Goal: Task Accomplishment & Management: Manage account settings

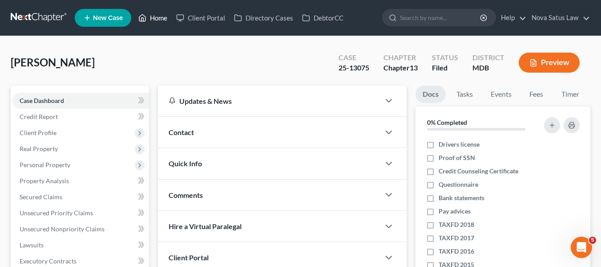
click at [153, 19] on link "Home" at bounding box center [153, 18] width 38 height 16
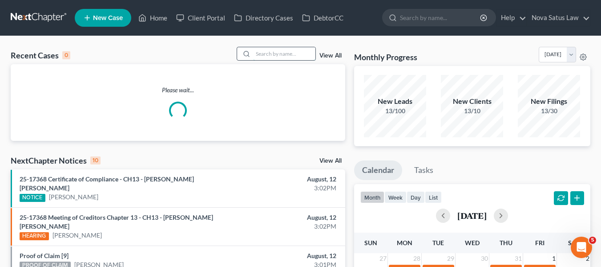
click at [263, 54] on input "search" at bounding box center [284, 53] width 62 height 13
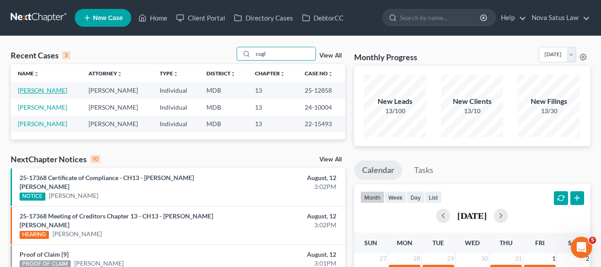
type input "cugl"
click at [48, 87] on link "[PERSON_NAME]" at bounding box center [42, 90] width 49 height 8
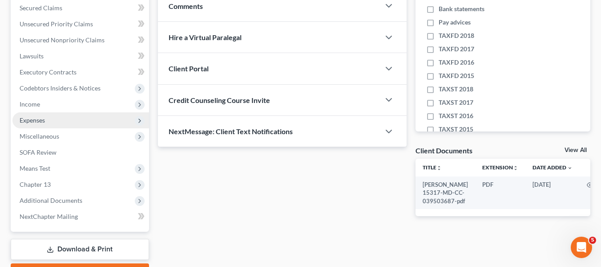
scroll to position [189, 0]
click at [45, 121] on span "Expenses" at bounding box center [32, 120] width 25 height 8
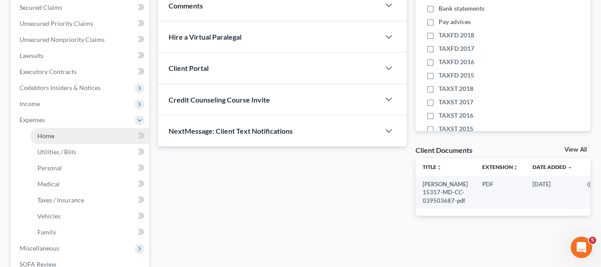
click at [53, 140] on link "Home" at bounding box center [89, 136] width 119 height 16
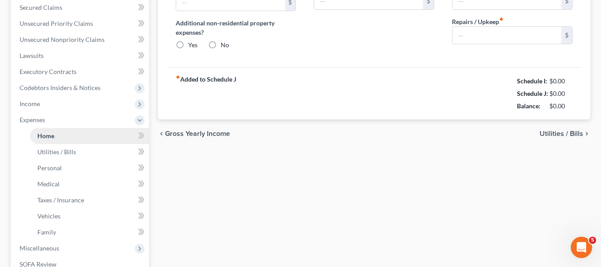
type input "1,016.00"
type input "0.00"
radio input "true"
type input "0.00"
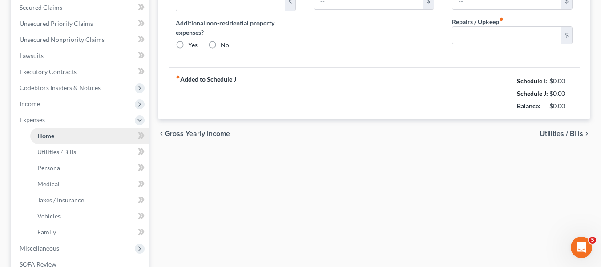
type input "0.00"
type input "150.00"
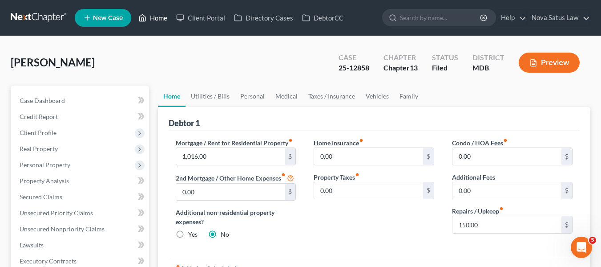
click at [154, 20] on link "Home" at bounding box center [153, 18] width 38 height 16
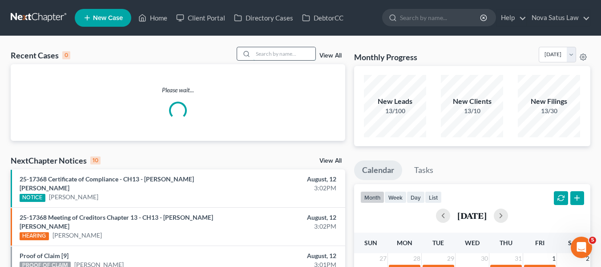
click at [264, 49] on input "search" at bounding box center [284, 53] width 62 height 13
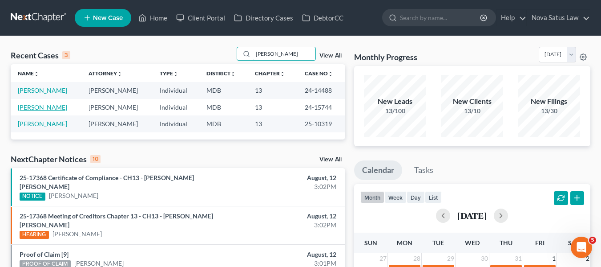
type input "[PERSON_NAME]"
click at [36, 106] on link "[PERSON_NAME]" at bounding box center [42, 107] width 49 height 8
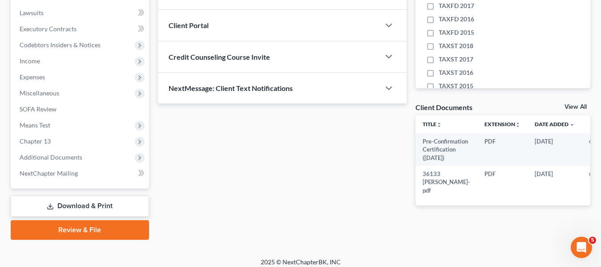
scroll to position [239, 0]
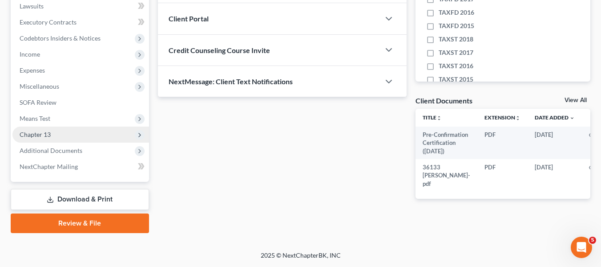
click at [54, 135] on span "Chapter 13" at bounding box center [80, 134] width 137 height 16
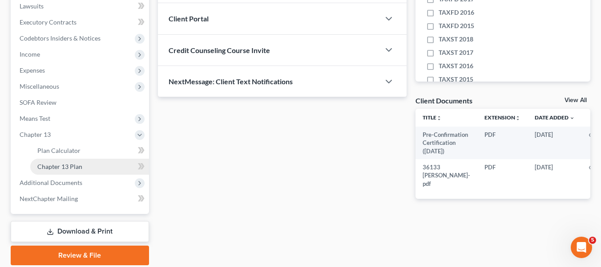
click at [66, 162] on link "Chapter 13 Plan" at bounding box center [89, 166] width 119 height 16
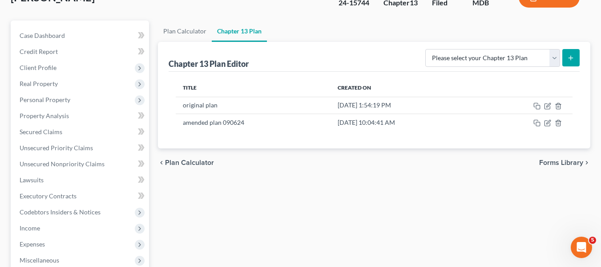
scroll to position [66, 0]
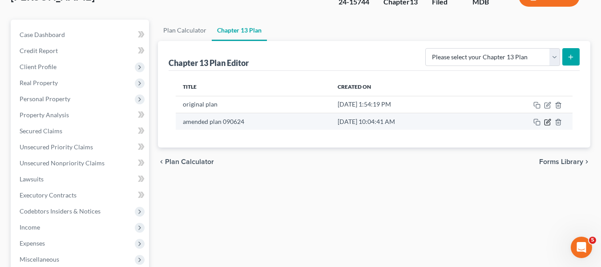
click at [548, 120] on icon "button" at bounding box center [547, 121] width 7 height 7
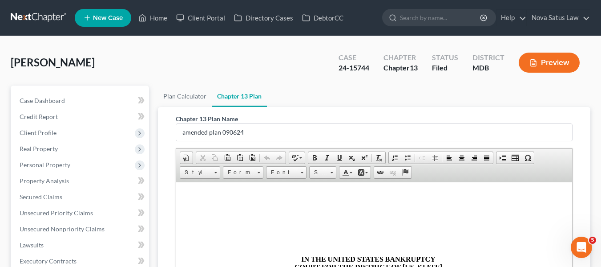
scroll to position [233, 0]
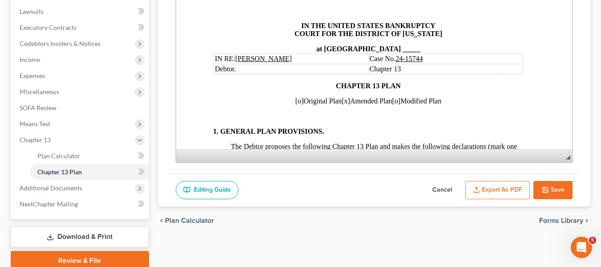
click at [542, 183] on button "Save" at bounding box center [553, 190] width 39 height 19
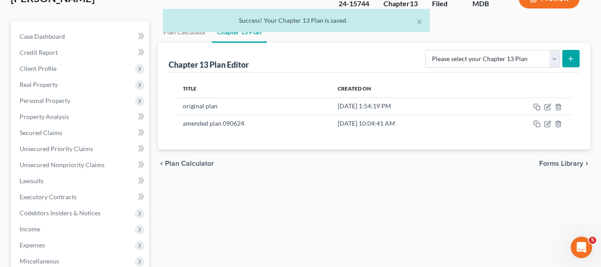
scroll to position [0, 0]
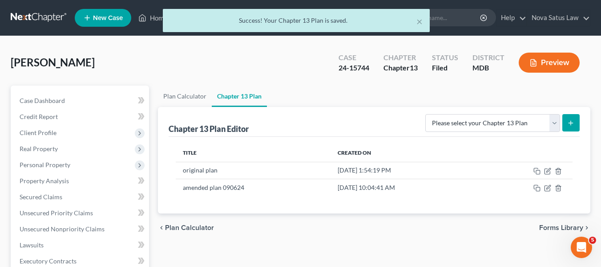
click at [154, 19] on div "× Success! Your Chapter 13 Plan is saved." at bounding box center [296, 23] width 601 height 28
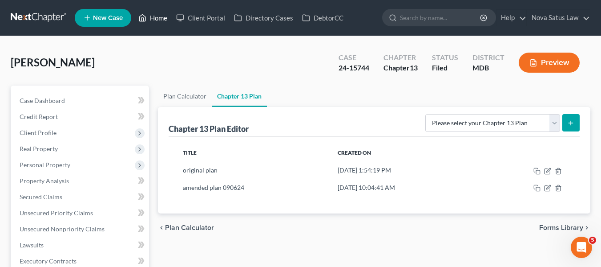
click at [157, 18] on link "Home" at bounding box center [153, 18] width 38 height 16
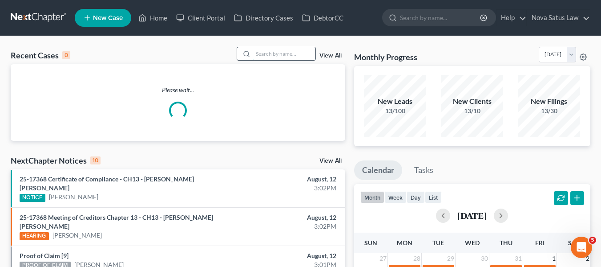
click at [263, 51] on input "search" at bounding box center [284, 53] width 62 height 13
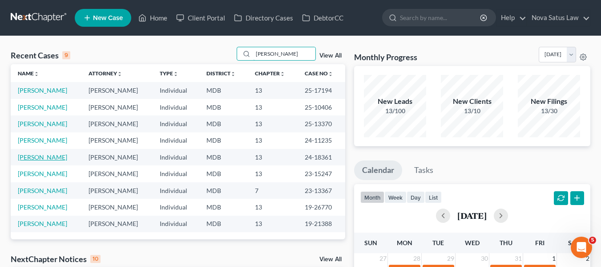
type input "[PERSON_NAME]"
click at [35, 154] on link "[PERSON_NAME]" at bounding box center [42, 157] width 49 height 8
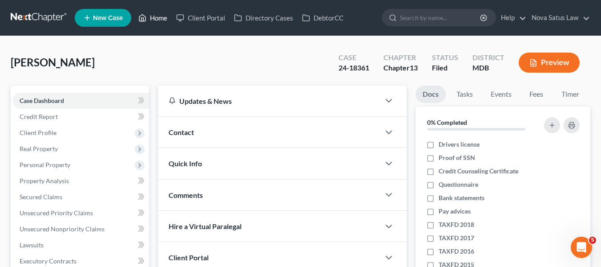
click at [159, 20] on link "Home" at bounding box center [153, 18] width 38 height 16
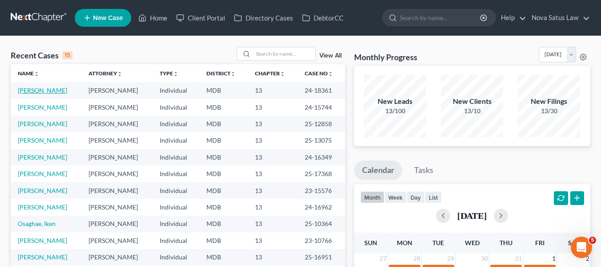
click at [27, 92] on link "[PERSON_NAME]" at bounding box center [42, 90] width 49 height 8
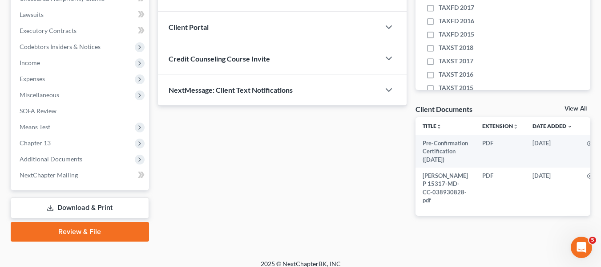
scroll to position [252, 0]
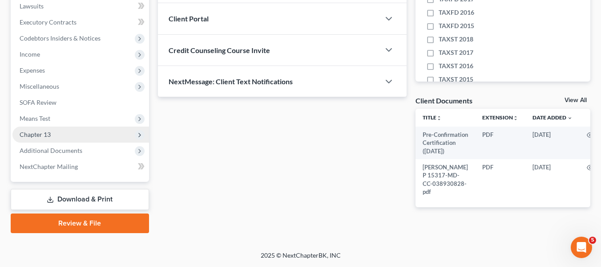
click at [45, 130] on span "Chapter 13" at bounding box center [35, 134] width 31 height 8
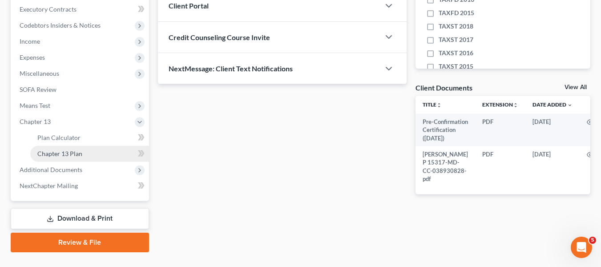
click at [57, 150] on span "Chapter 13 Plan" at bounding box center [59, 154] width 45 height 8
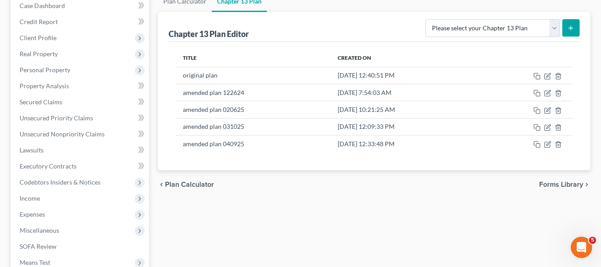
scroll to position [96, 0]
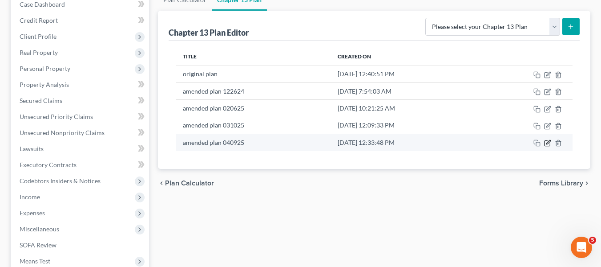
click at [551, 140] on icon "button" at bounding box center [549, 142] width 4 height 4
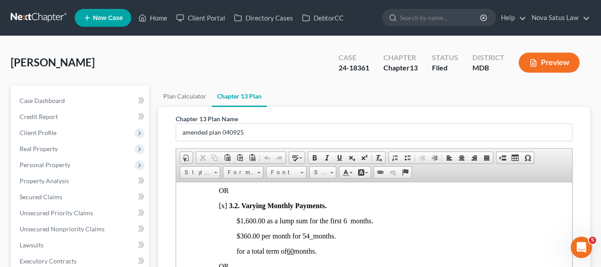
scroll to position [233, 0]
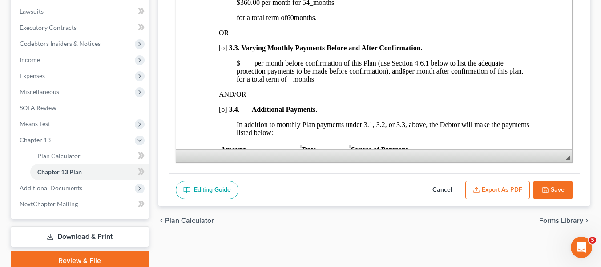
click at [545, 183] on button "Save" at bounding box center [553, 190] width 39 height 19
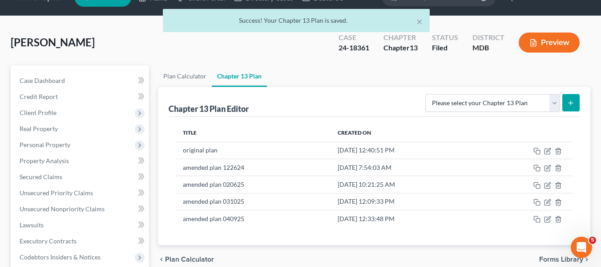
scroll to position [0, 0]
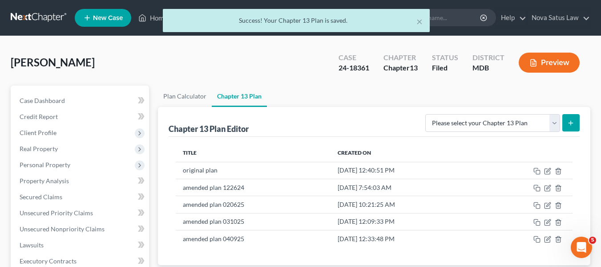
click at [150, 19] on div "× Success! Your Chapter 13 Plan is saved." at bounding box center [296, 23] width 601 height 28
click at [156, 19] on div "× Success! Your Chapter 13 Plan is saved." at bounding box center [296, 23] width 601 height 28
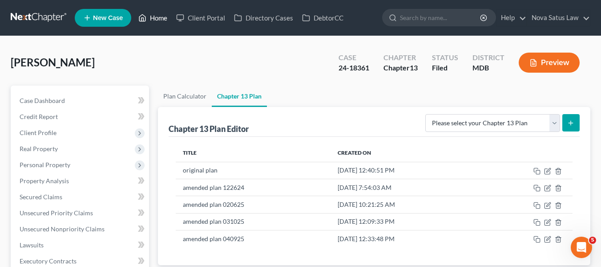
click at [156, 18] on link "Home" at bounding box center [153, 18] width 38 height 16
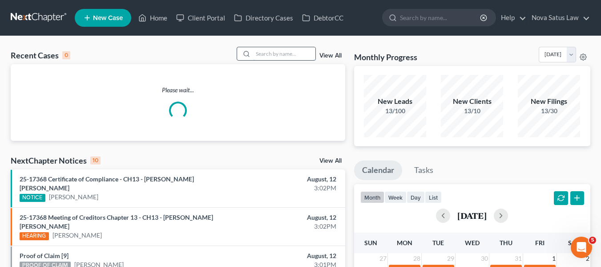
click at [256, 53] on input "search" at bounding box center [284, 53] width 62 height 13
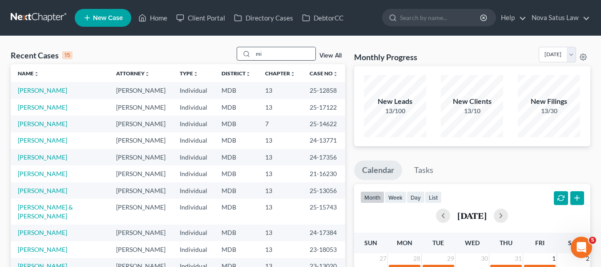
type input "m"
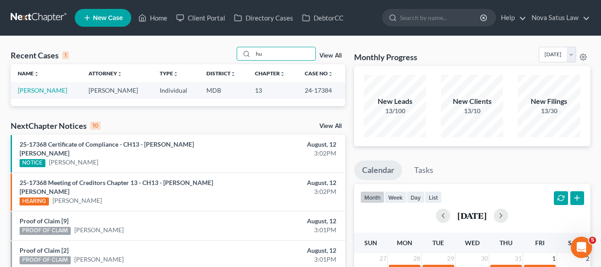
type input "h"
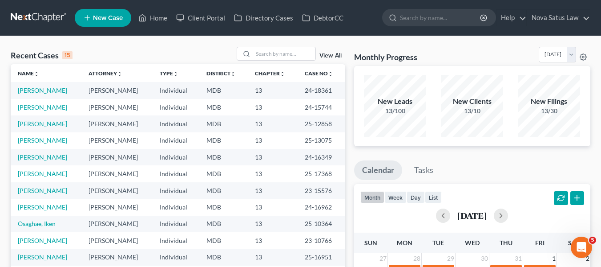
click at [29, 93] on link "[PERSON_NAME]" at bounding box center [42, 90] width 49 height 8
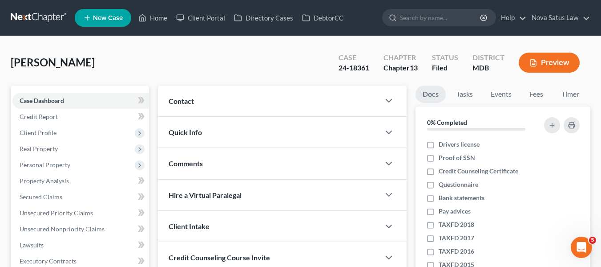
click at [259, 58] on div "[PERSON_NAME] Upgraded Case 24-18361 Chapter Chapter 13 Status Filed District M…" at bounding box center [301, 66] width 580 height 39
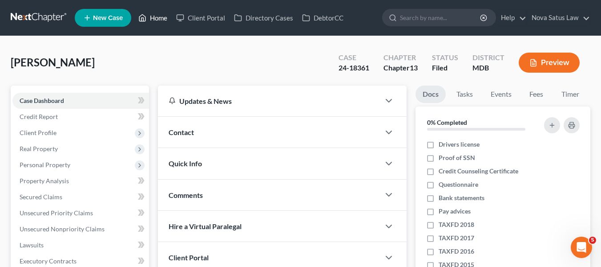
click at [154, 15] on link "Home" at bounding box center [153, 18] width 38 height 16
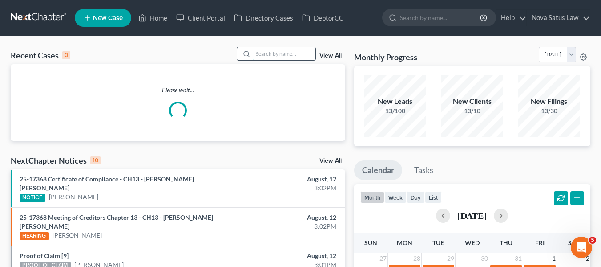
click at [265, 53] on input "search" at bounding box center [284, 53] width 62 height 13
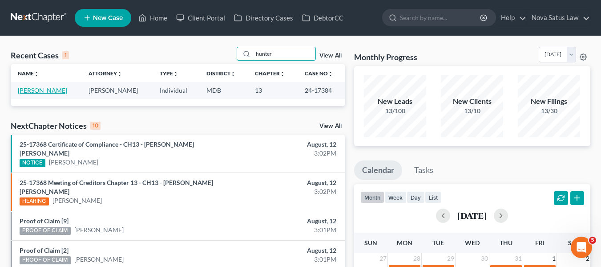
type input "hunter"
click at [36, 89] on link "[PERSON_NAME]" at bounding box center [42, 90] width 49 height 8
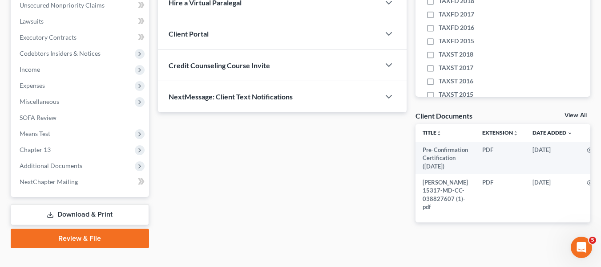
scroll to position [252, 0]
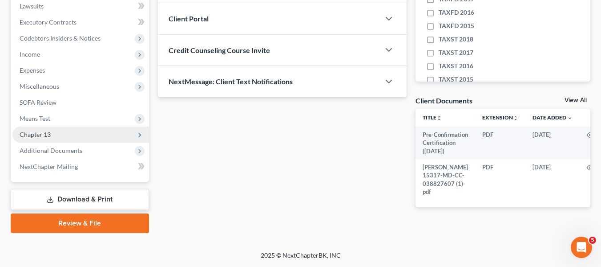
click at [51, 126] on span "Chapter 13" at bounding box center [80, 134] width 137 height 16
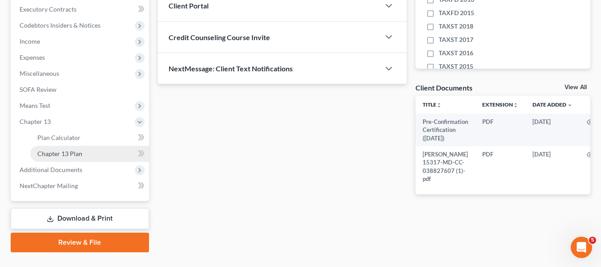
click at [63, 150] on span "Chapter 13 Plan" at bounding box center [59, 154] width 45 height 8
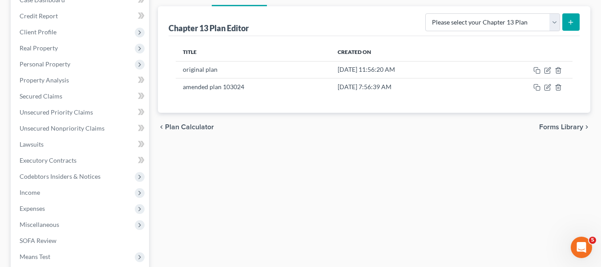
scroll to position [101, 0]
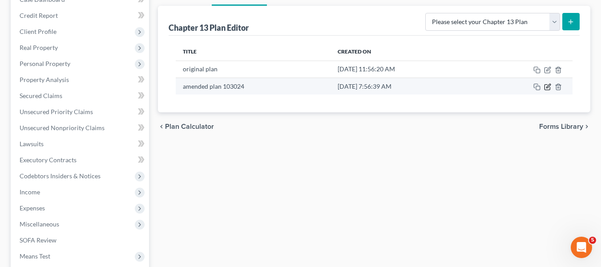
click at [547, 86] on icon "button" at bounding box center [547, 86] width 7 height 7
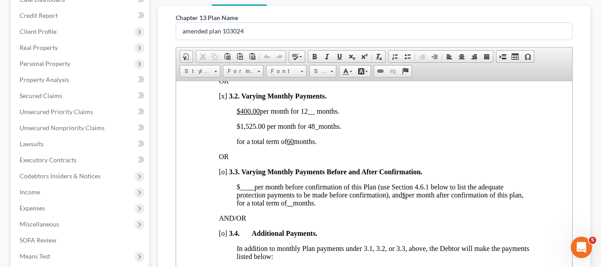
scroll to position [670, 0]
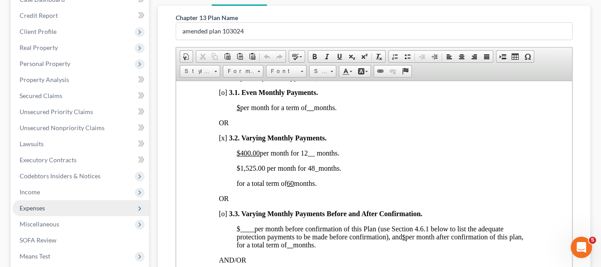
click at [41, 207] on span "Expenses" at bounding box center [32, 208] width 25 height 8
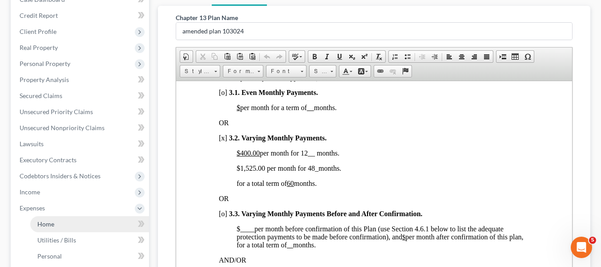
click at [49, 220] on span "Home" at bounding box center [45, 224] width 17 height 8
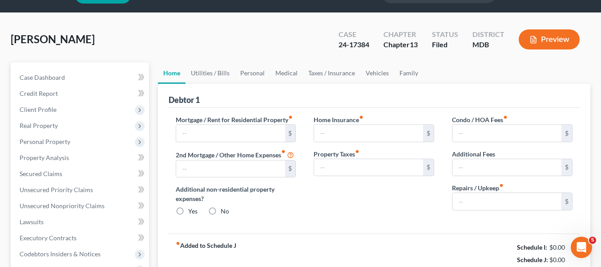
type input "1,950.00"
type input "0.00"
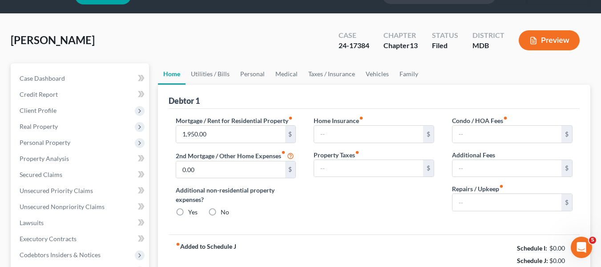
radio input "true"
type input "0.00"
type input "25.00"
type input "0.00"
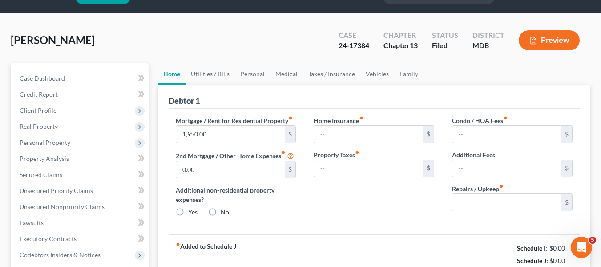
type input "100.00"
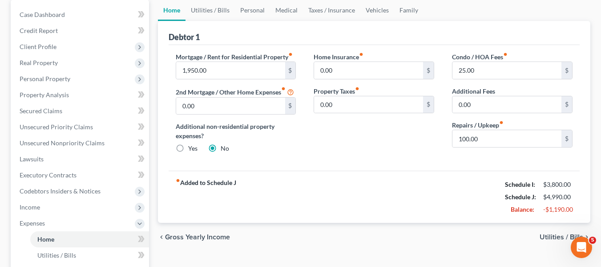
scroll to position [86, 0]
click at [53, 106] on link "Secured Claims" at bounding box center [80, 110] width 137 height 16
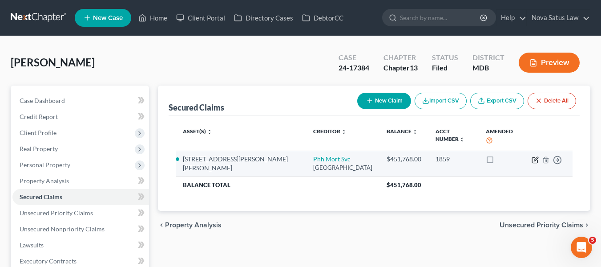
click at [537, 156] on icon "button" at bounding box center [535, 159] width 7 height 7
select select "33"
select select "6"
select select "0"
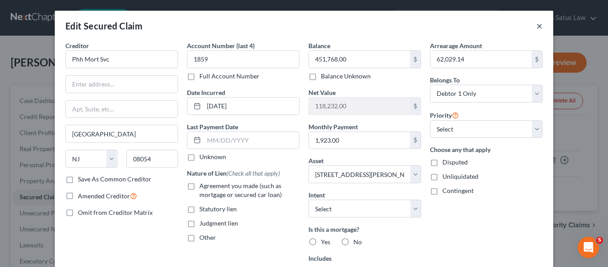
click at [538, 26] on button "×" at bounding box center [539, 25] width 6 height 11
